Goal: Task Accomplishment & Management: Use online tool/utility

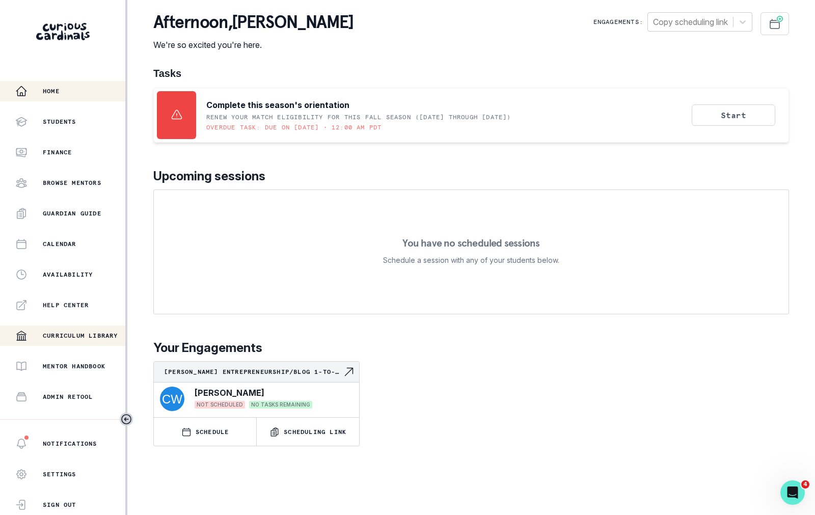
scroll to position [110, 0]
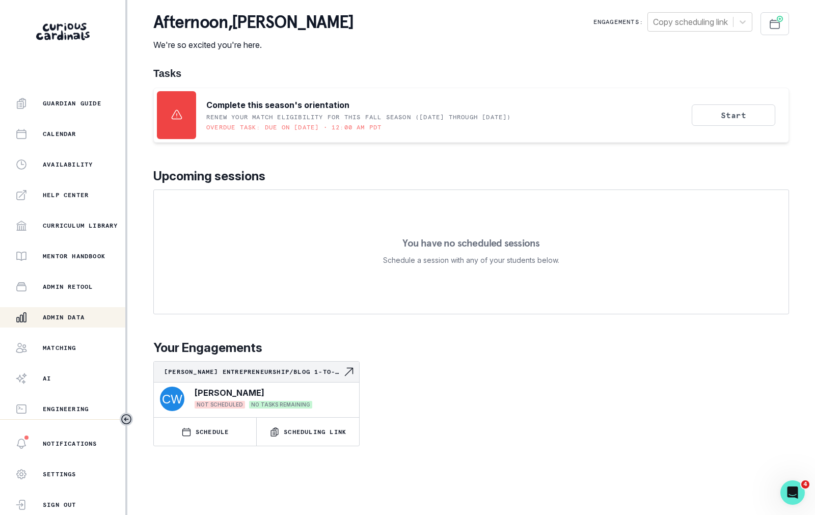
click at [80, 326] on button "Admin Data" at bounding box center [62, 317] width 125 height 20
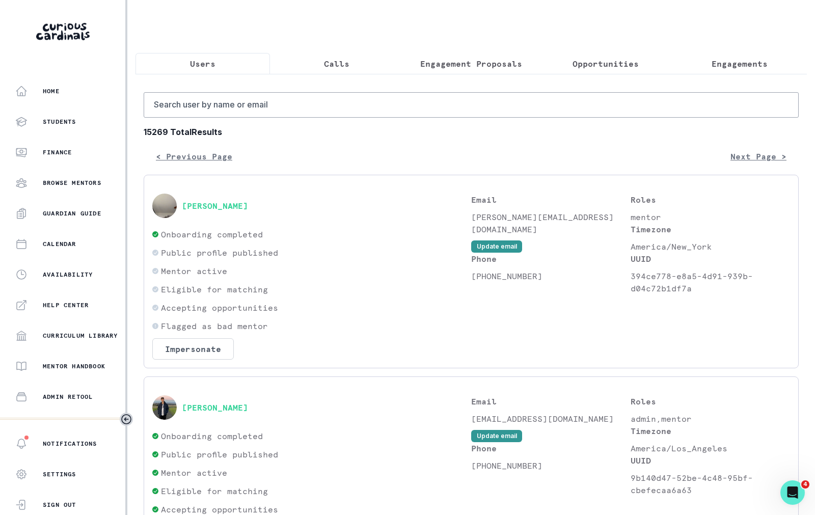
click at [629, 71] on button "Opportunities" at bounding box center [605, 63] width 134 height 21
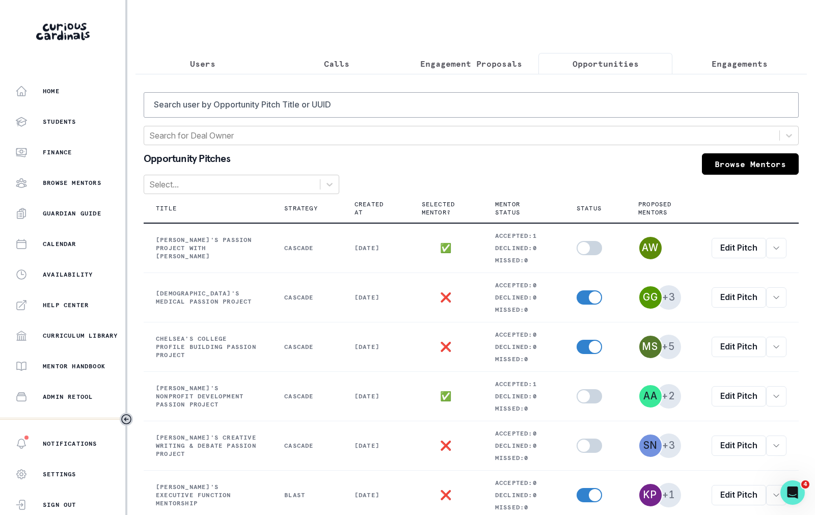
click at [731, 66] on p "Engagements" at bounding box center [740, 64] width 56 height 12
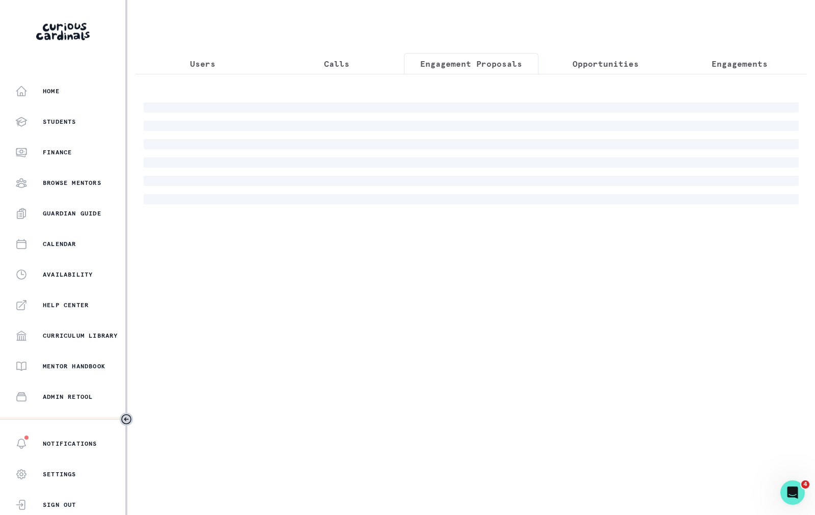
click at [496, 65] on p "Engagement Proposals" at bounding box center [471, 64] width 102 height 12
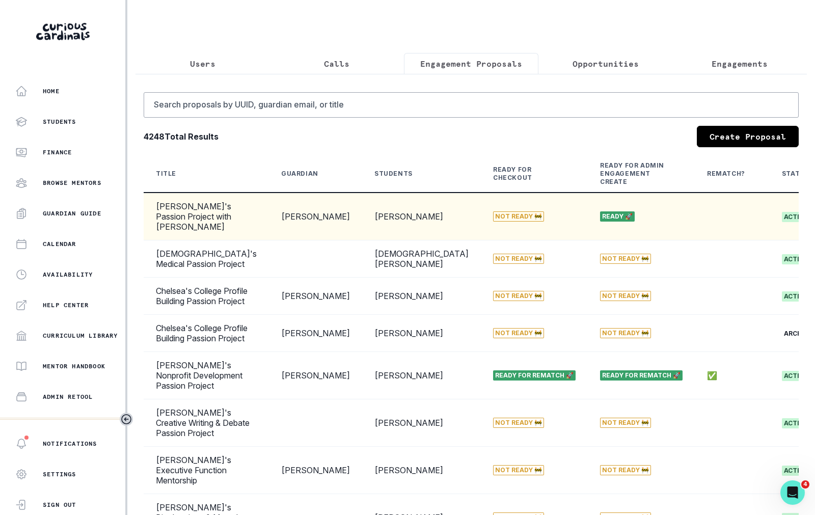
scroll to position [0, 88]
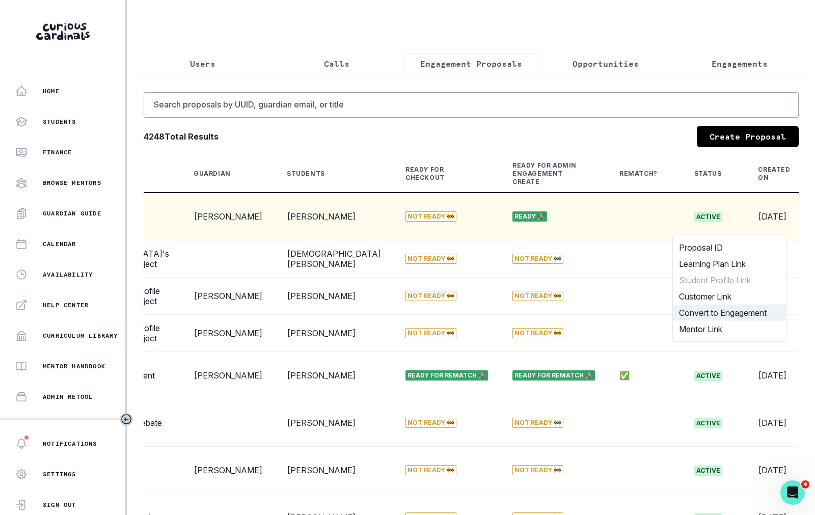
click at [735, 312] on button "Convert to Engagement" at bounding box center [729, 313] width 113 height 16
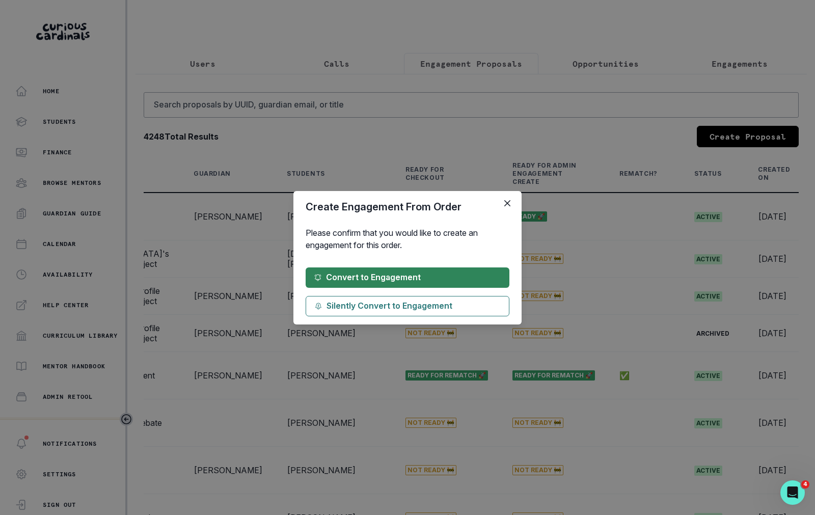
click at [377, 282] on button "Convert to Engagement" at bounding box center [408, 277] width 204 height 20
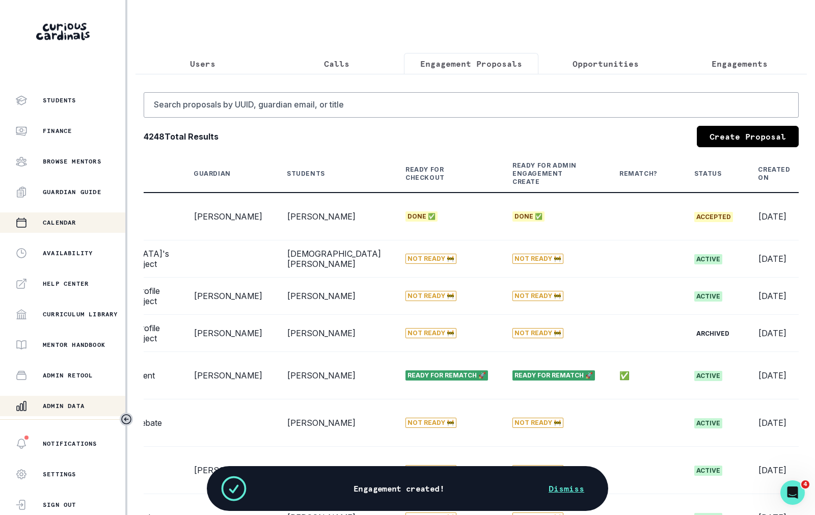
scroll to position [0, 0]
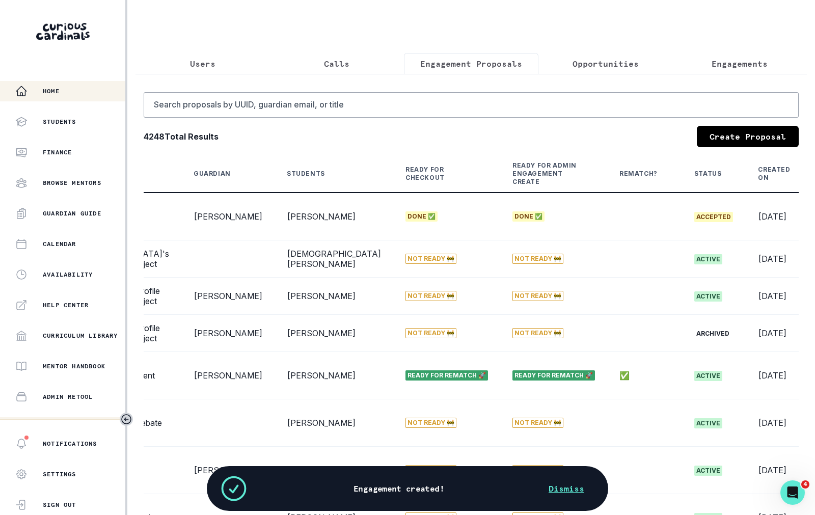
click at [66, 97] on div "Home" at bounding box center [70, 91] width 110 height 12
